Goal: Obtain resource: Download file/media

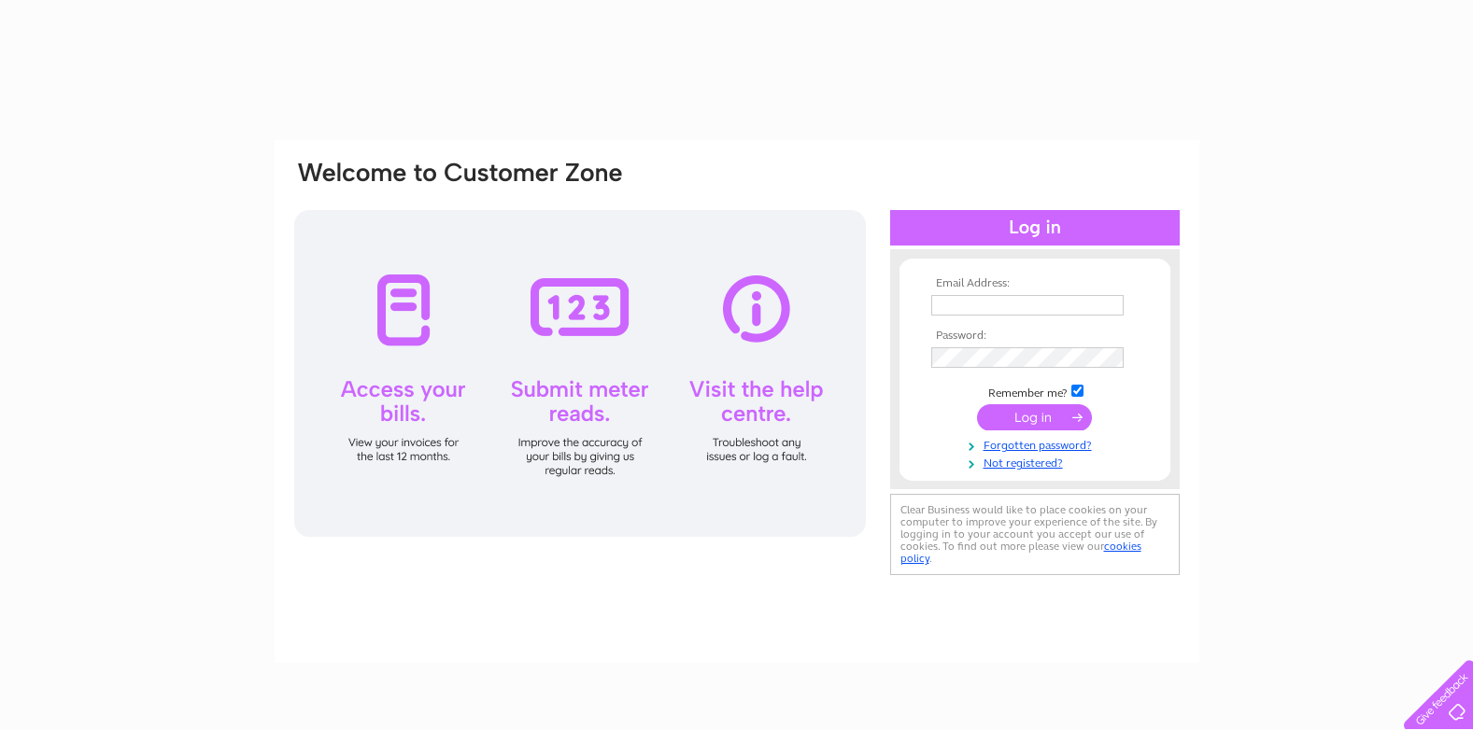
type input "[EMAIL_ADDRESS][DOMAIN_NAME]"
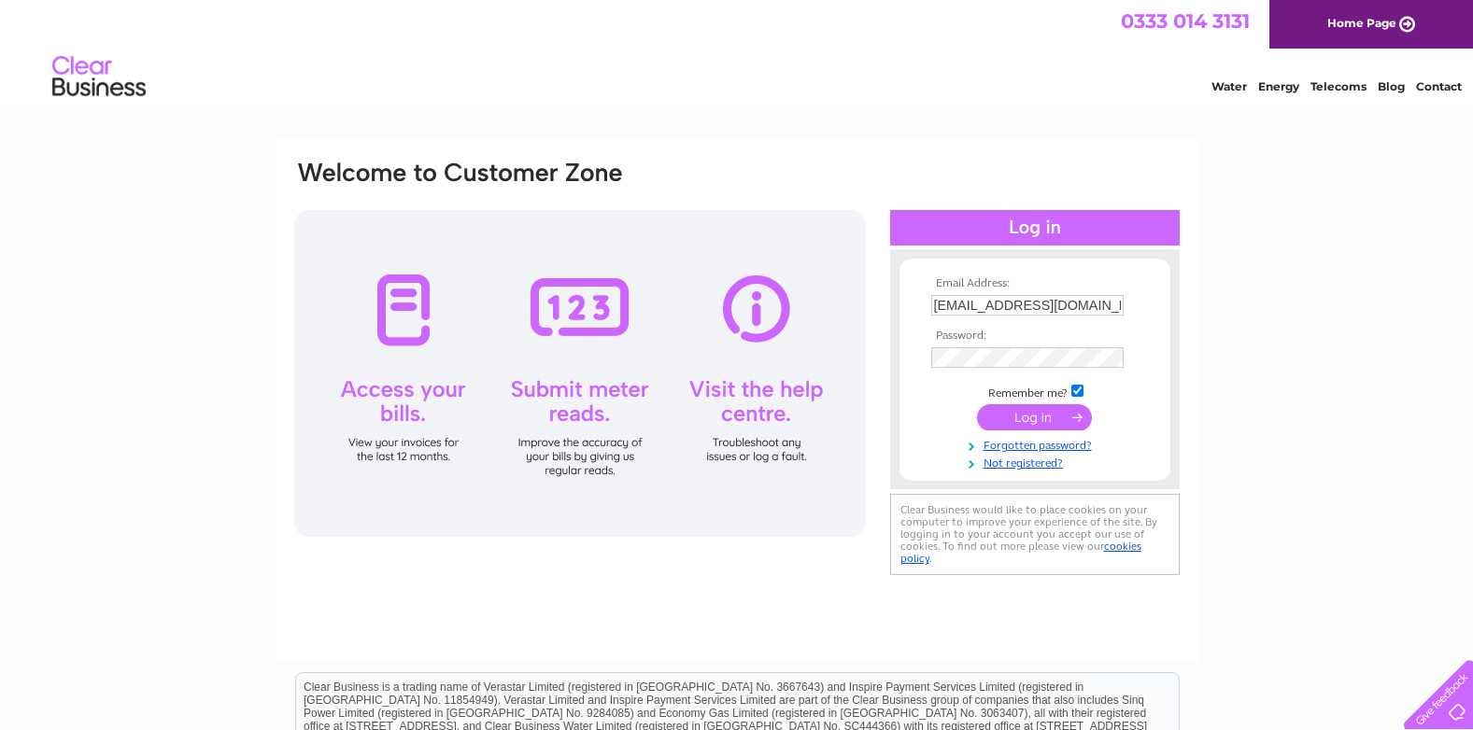
click at [1057, 418] on input "submit" at bounding box center [1034, 417] width 115 height 26
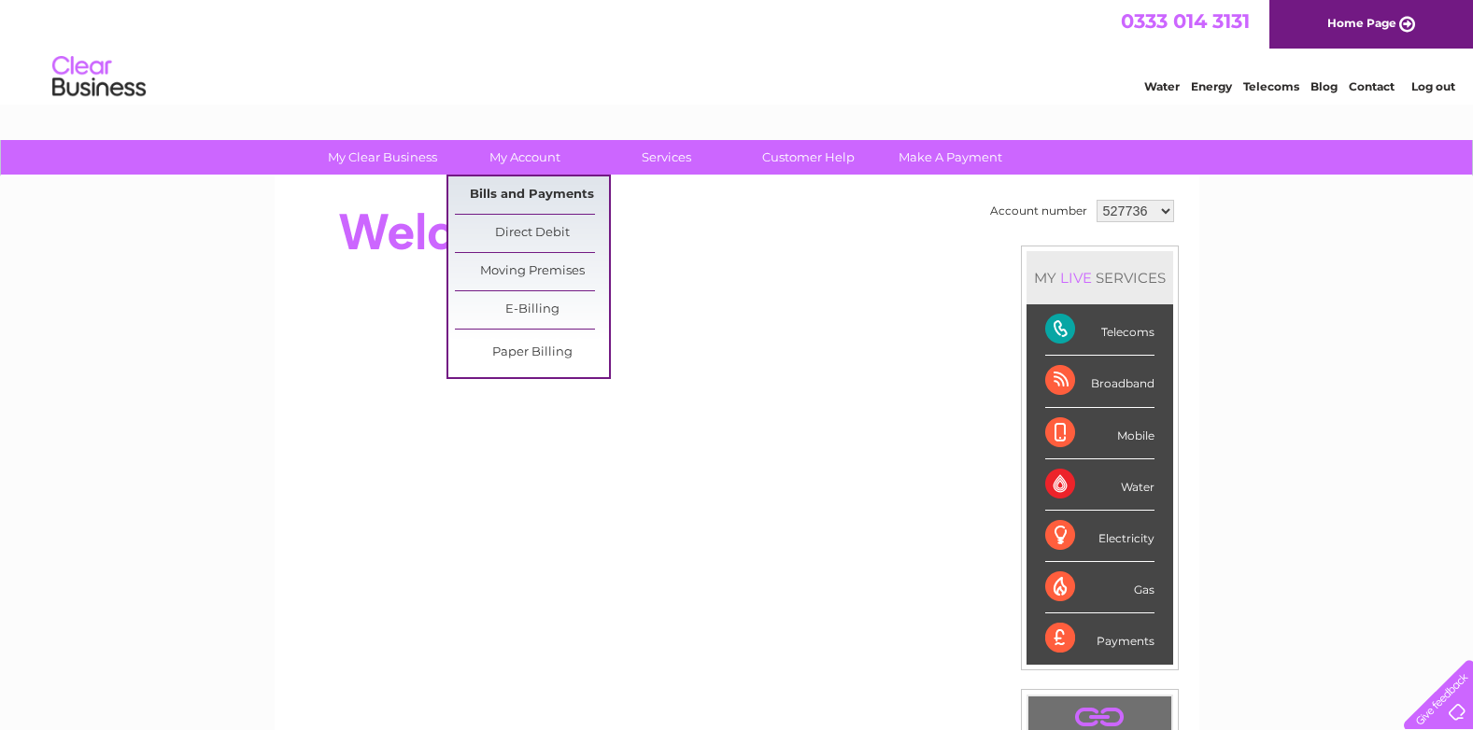
click at [531, 196] on link "Bills and Payments" at bounding box center [532, 195] width 154 height 37
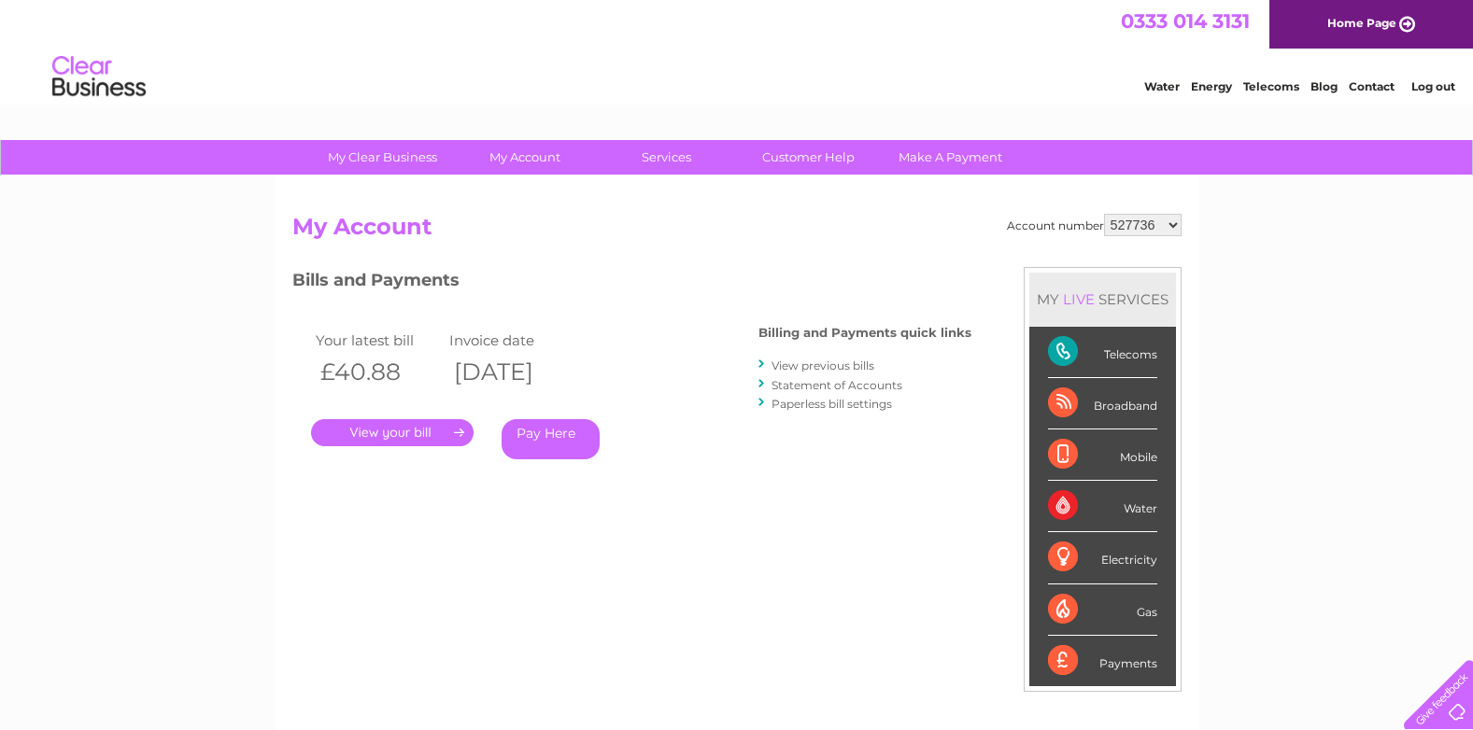
click at [397, 433] on link "." at bounding box center [392, 432] width 163 height 27
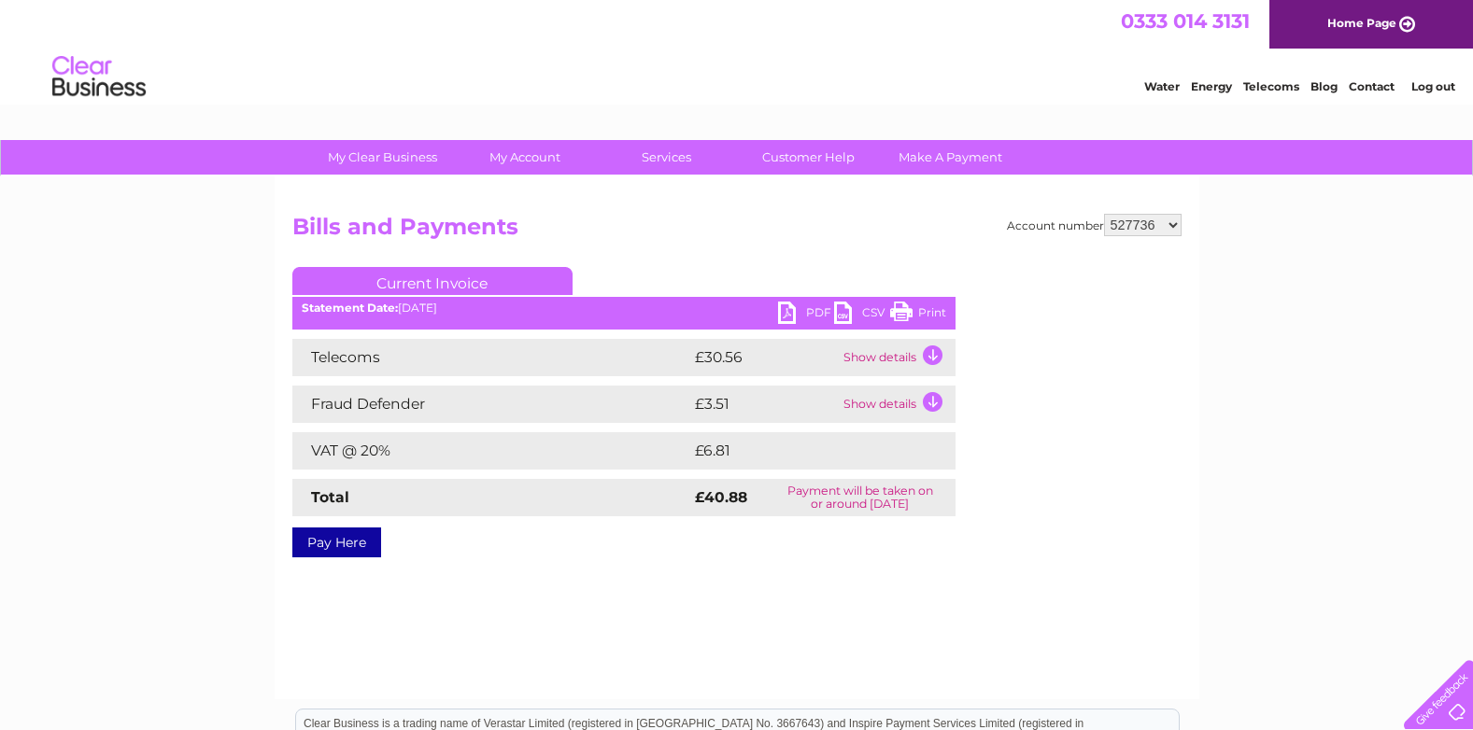
click at [783, 314] on link "PDF" at bounding box center [806, 315] width 56 height 27
click at [1172, 229] on select "527736 968745 972022 1093365 1117111" at bounding box center [1143, 225] width 78 height 22
select select "968745"
click at [1104, 214] on select "527736 968745 972022 1093365 1117111" at bounding box center [1143, 225] width 78 height 22
click at [787, 314] on link "PDF" at bounding box center [806, 315] width 56 height 27
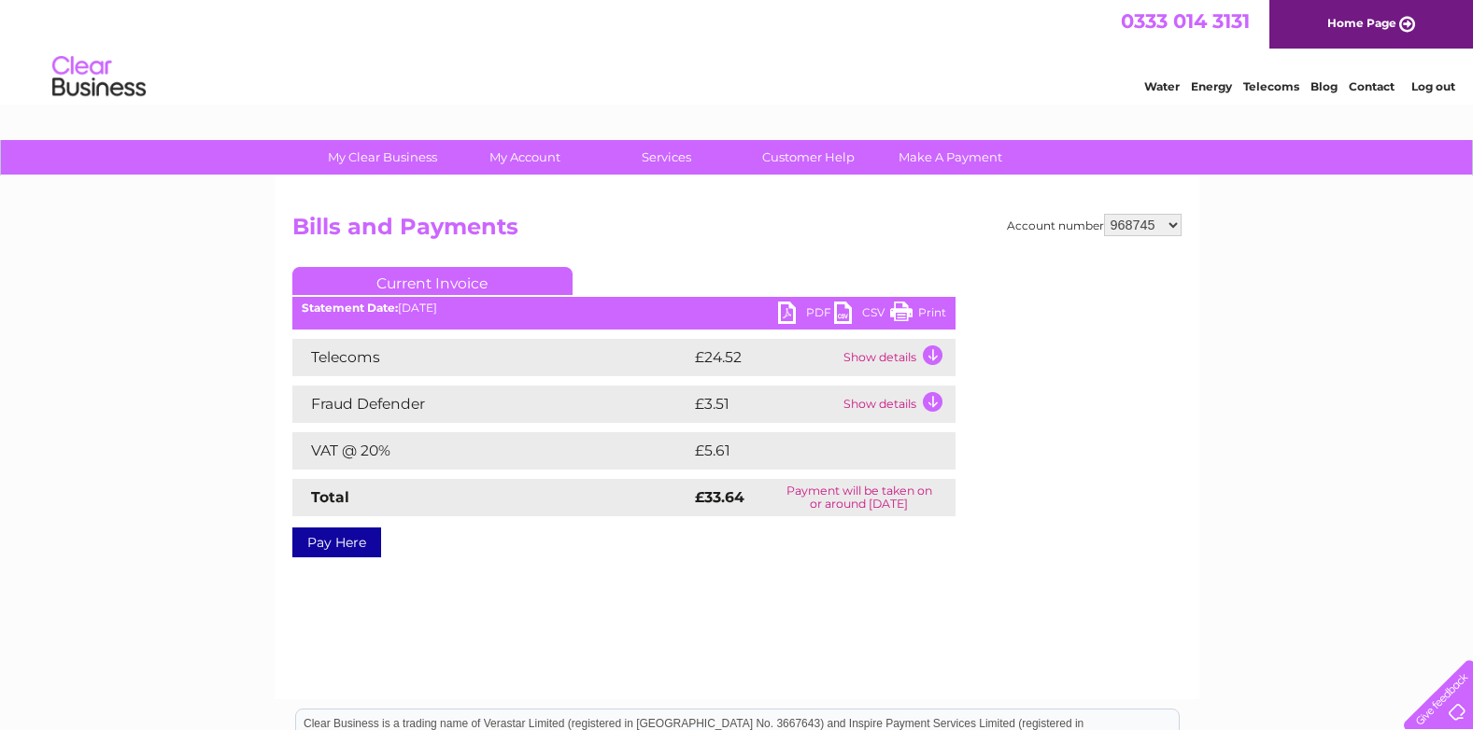
click at [1172, 226] on select "527736 968745 972022 1093365 1117111" at bounding box center [1143, 225] width 78 height 22
select select "972022"
click at [1104, 214] on select "527736 968745 972022 1093365 1117111" at bounding box center [1143, 225] width 78 height 22
click at [786, 317] on link "PDF" at bounding box center [806, 315] width 56 height 27
click at [1169, 228] on select "527736 968745 972022 1093365 1117111" at bounding box center [1143, 225] width 78 height 22
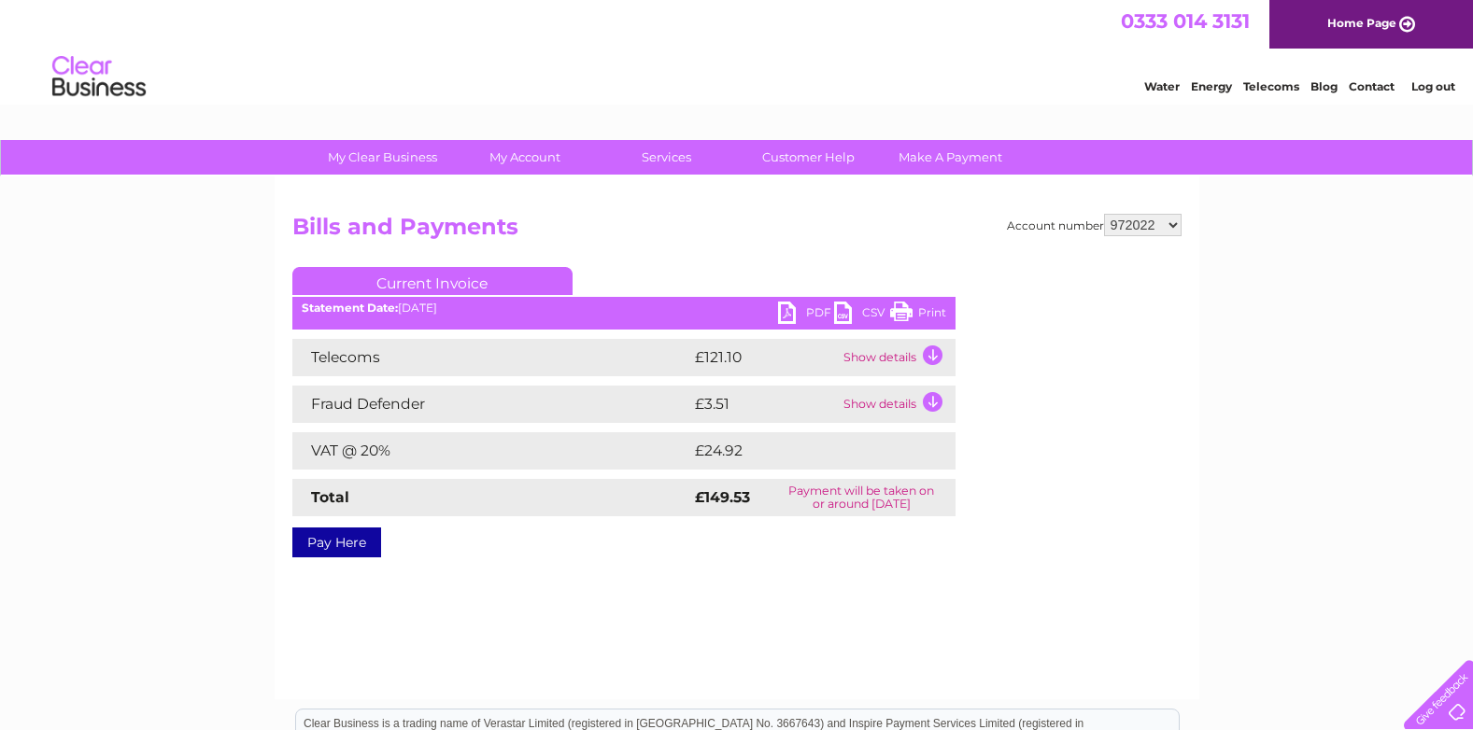
select select "1093365"
click at [1104, 214] on select "527736 968745 972022 1093365 1117111" at bounding box center [1143, 225] width 78 height 22
click at [787, 317] on link "PDF" at bounding box center [806, 315] width 56 height 27
click at [1172, 229] on select "527736 968745 972022 1093365 1117111" at bounding box center [1143, 225] width 78 height 22
select select "1117111"
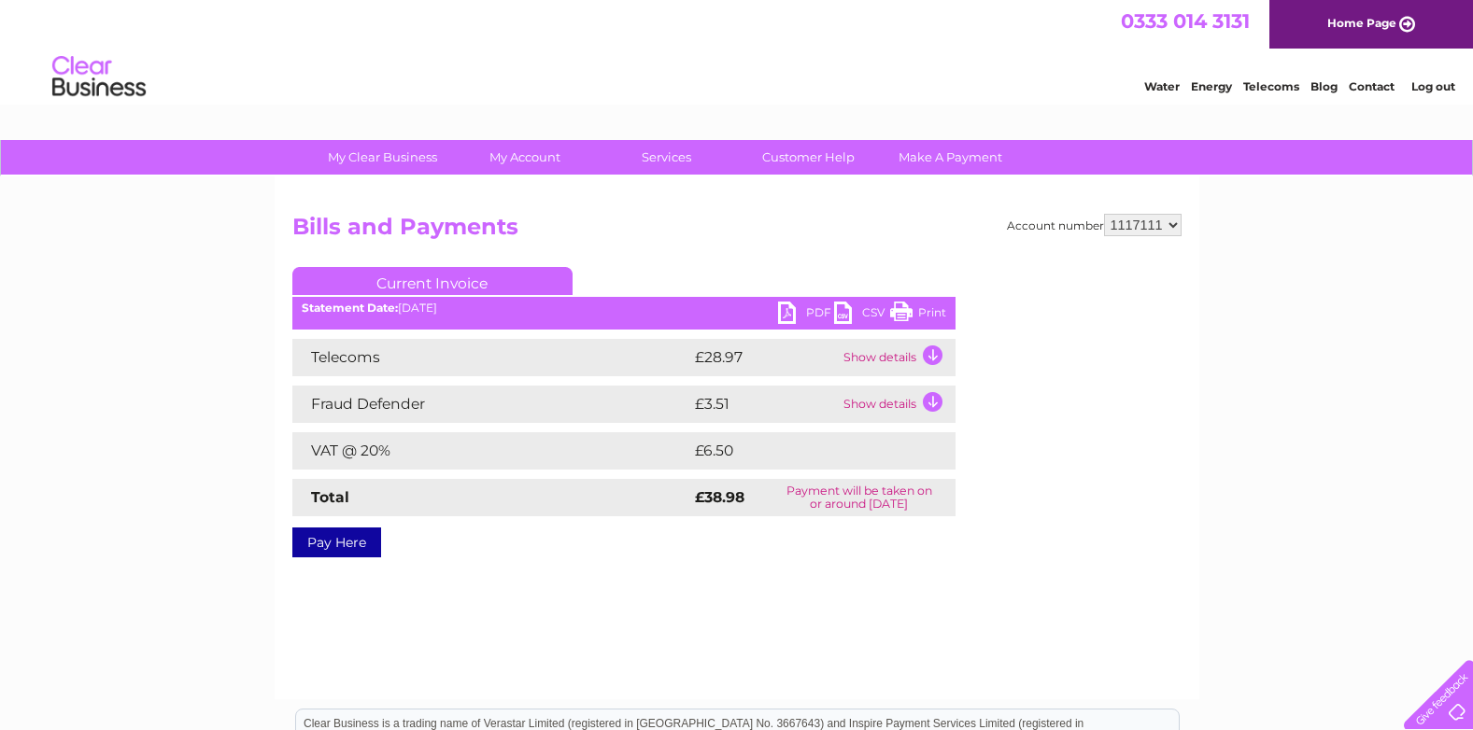
click at [1104, 214] on select "527736 968745 972022 1093365 1117111" at bounding box center [1143, 225] width 78 height 22
click at [784, 311] on link "PDF" at bounding box center [806, 315] width 56 height 27
click at [1441, 92] on link "Log out" at bounding box center [1433, 86] width 44 height 14
